Goal: Task Accomplishment & Management: Complete application form

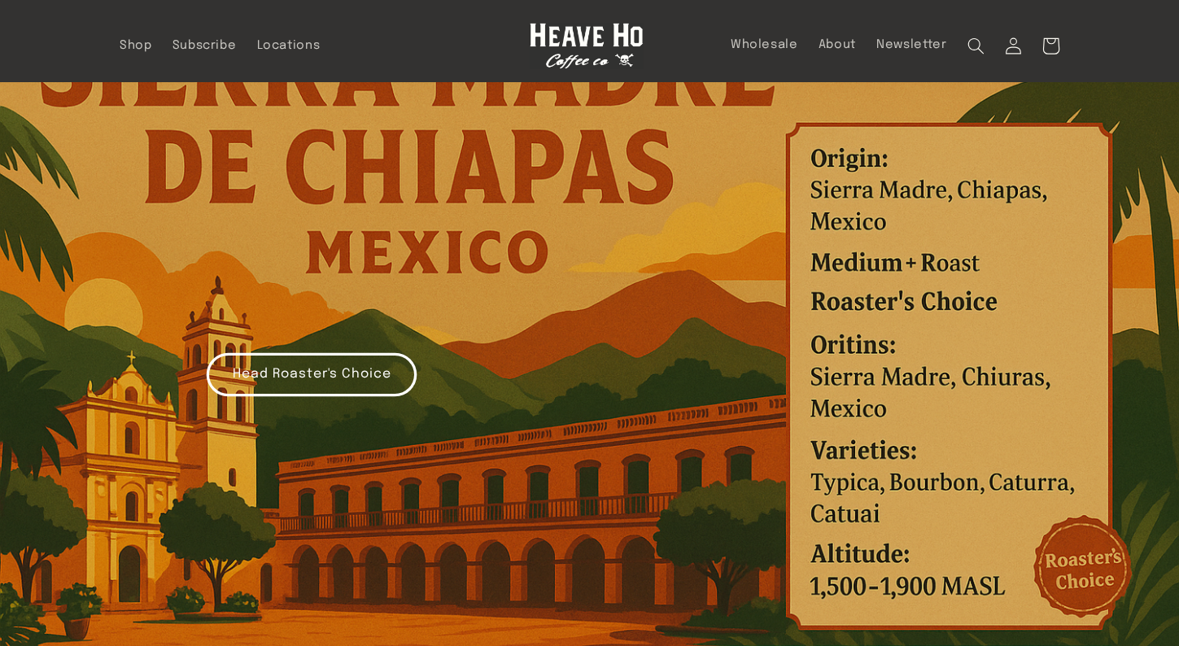
scroll to position [81, 0]
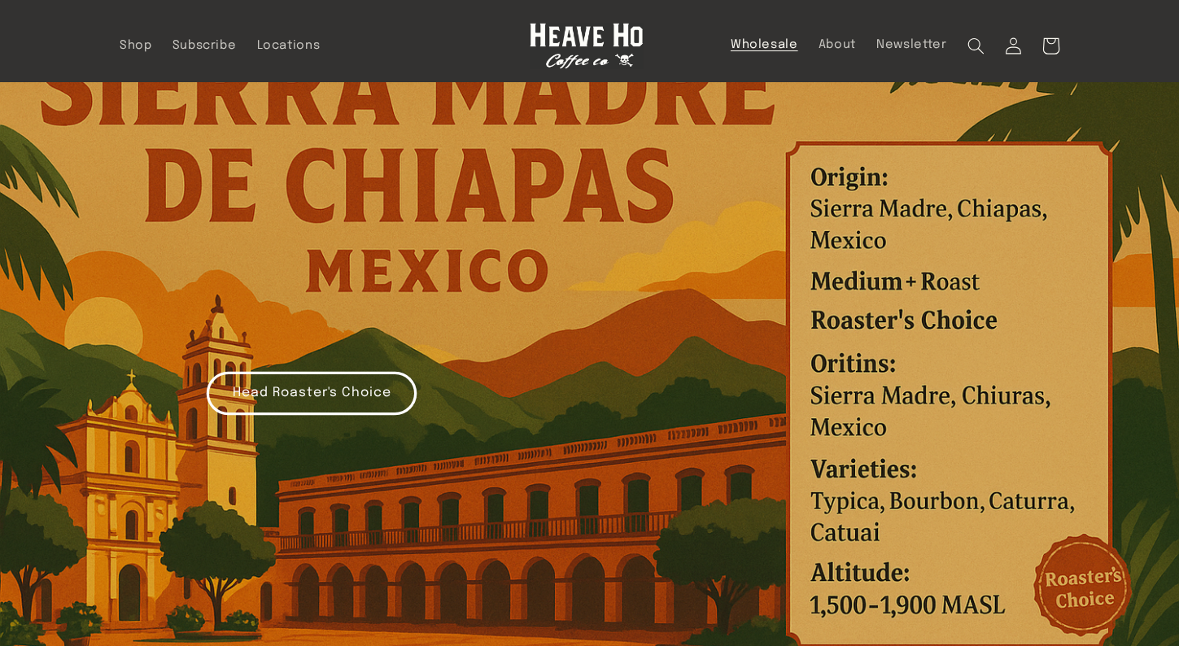
click at [787, 54] on link "Wholesale" at bounding box center [764, 45] width 88 height 36
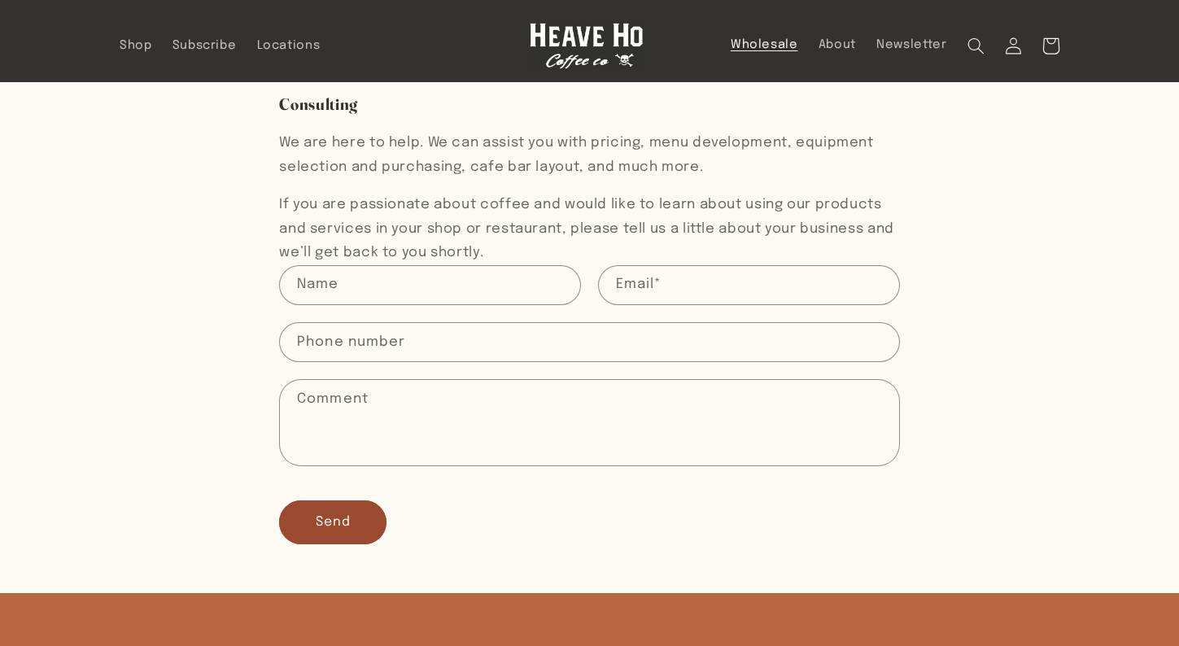
scroll to position [325, 0]
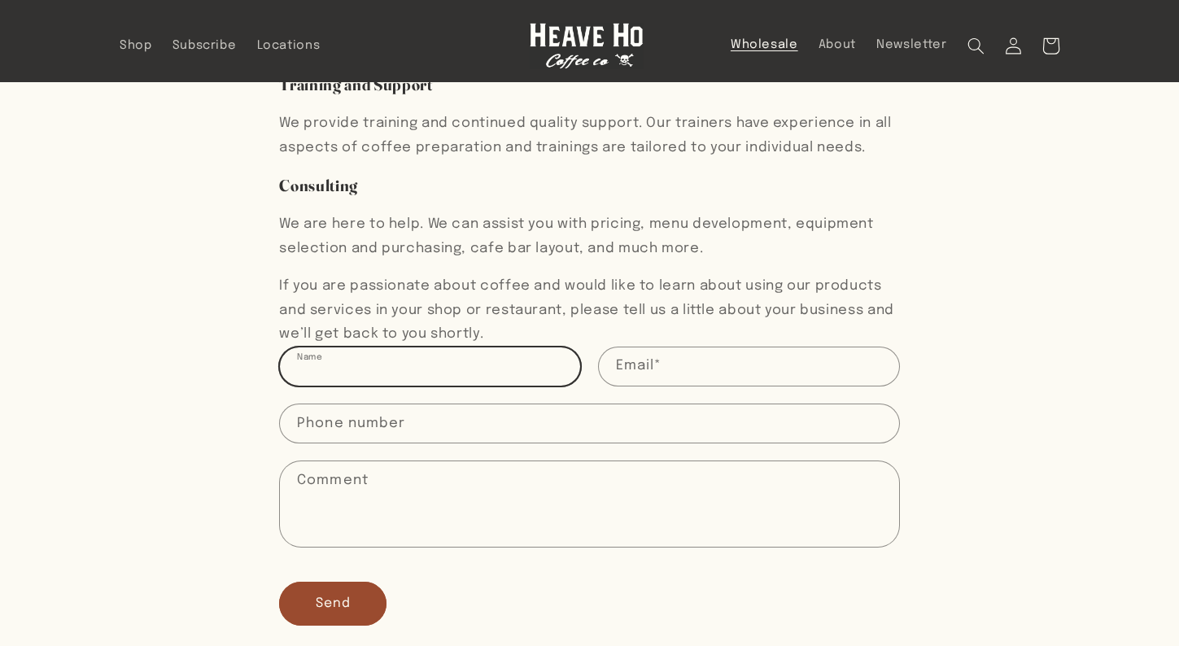
drag, startPoint x: 455, startPoint y: 359, endPoint x: 465, endPoint y: 359, distance: 9.8
click at [459, 359] on input "Name" at bounding box center [430, 366] width 300 height 38
click at [441, 374] on input "Name" at bounding box center [430, 366] width 300 height 38
type input "Victor Bribiesca"
type input "vicbrib@gmail.com"
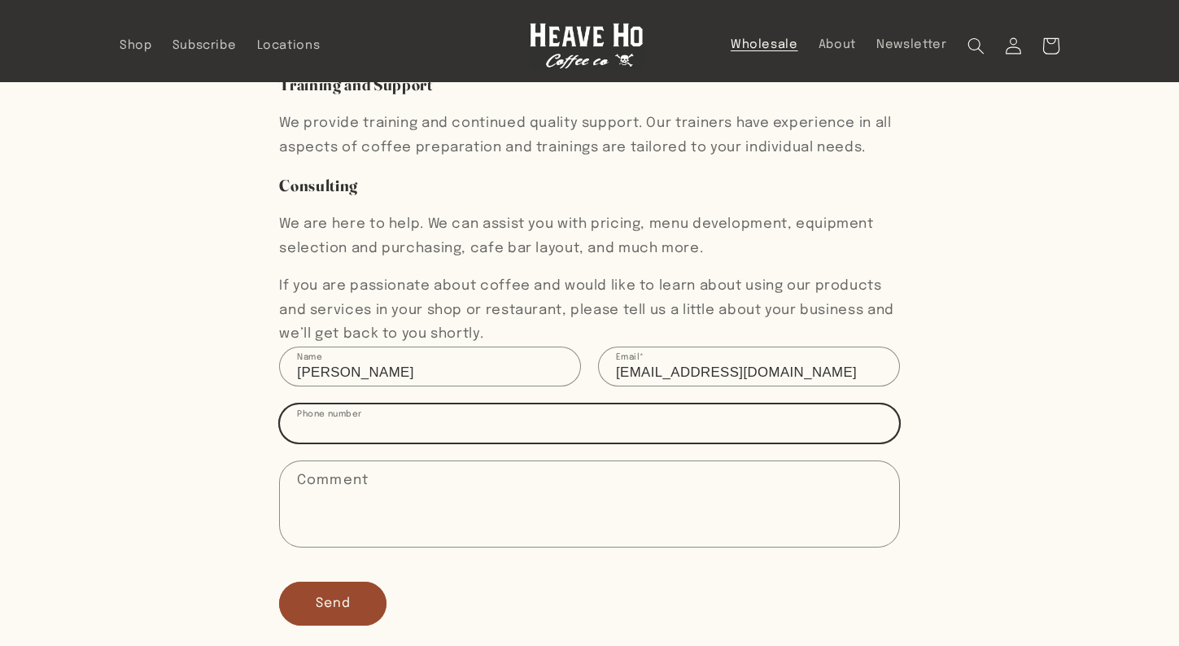
click at [400, 429] on input "Phone number" at bounding box center [589, 423] width 618 height 38
type input "15593186272"
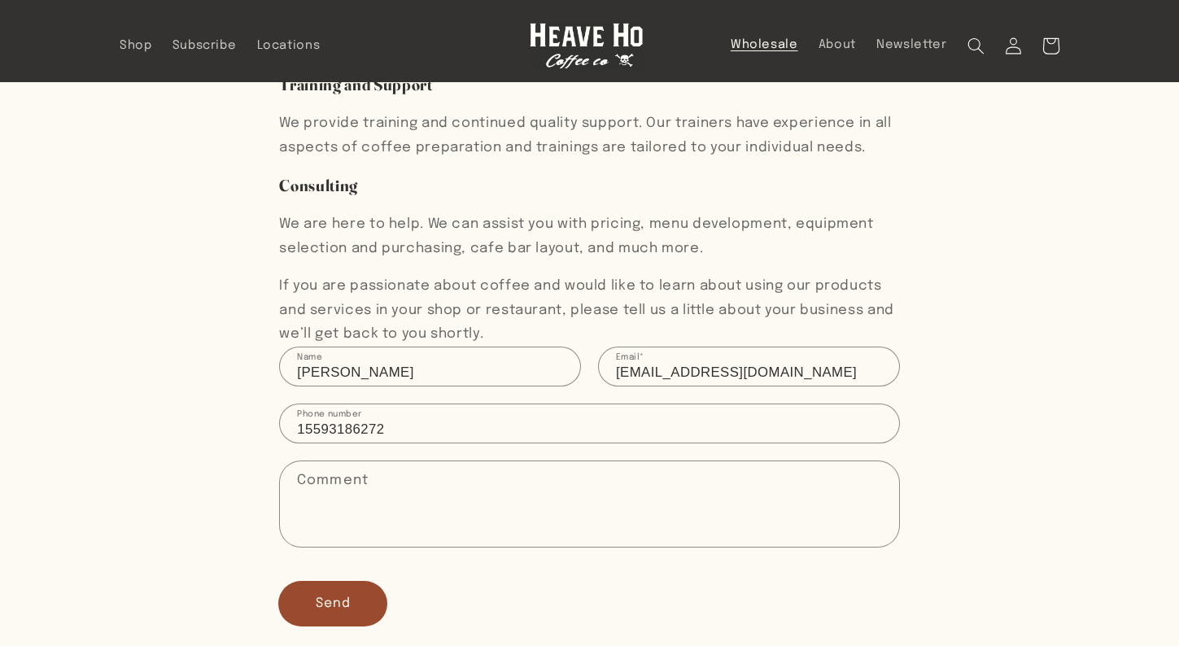
click at [373, 592] on button "Send" at bounding box center [332, 603] width 107 height 43
